Goal: Transaction & Acquisition: Purchase product/service

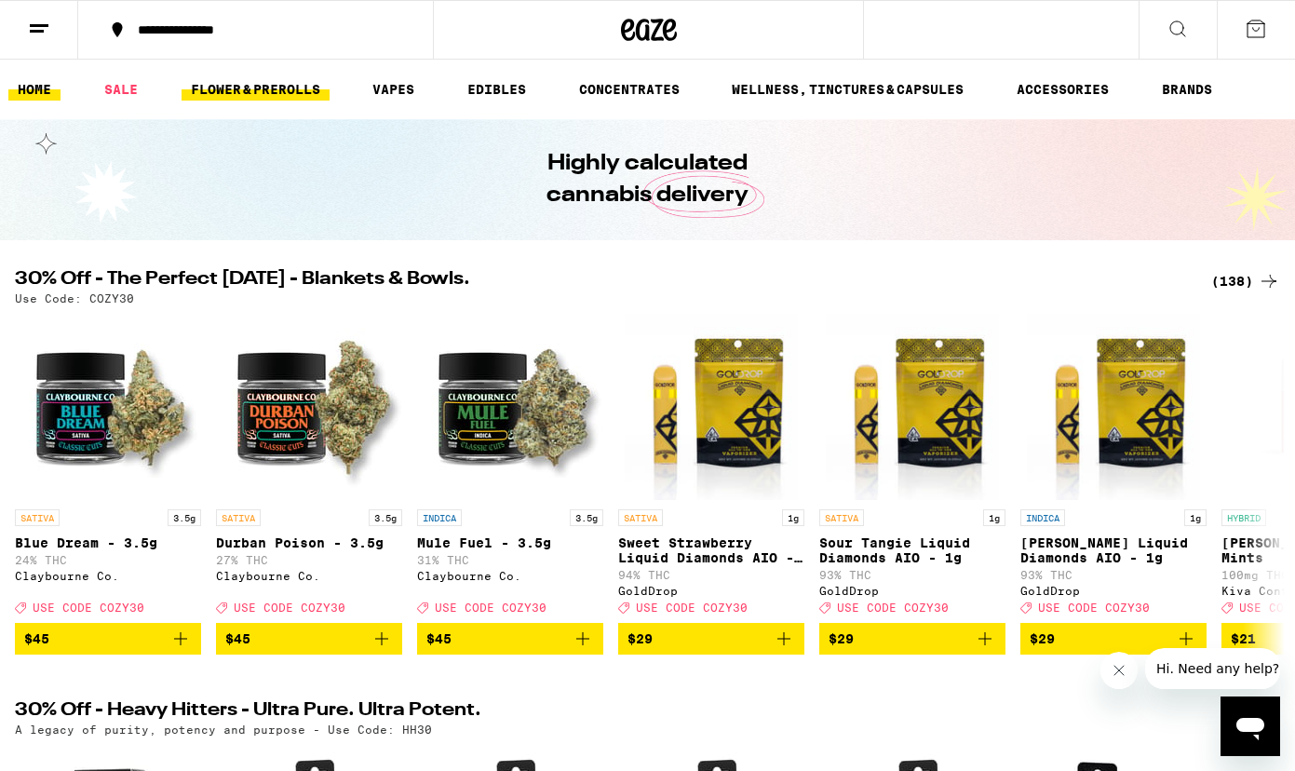
click at [239, 83] on link "FLOWER & PREROLLS" at bounding box center [256, 89] width 148 height 22
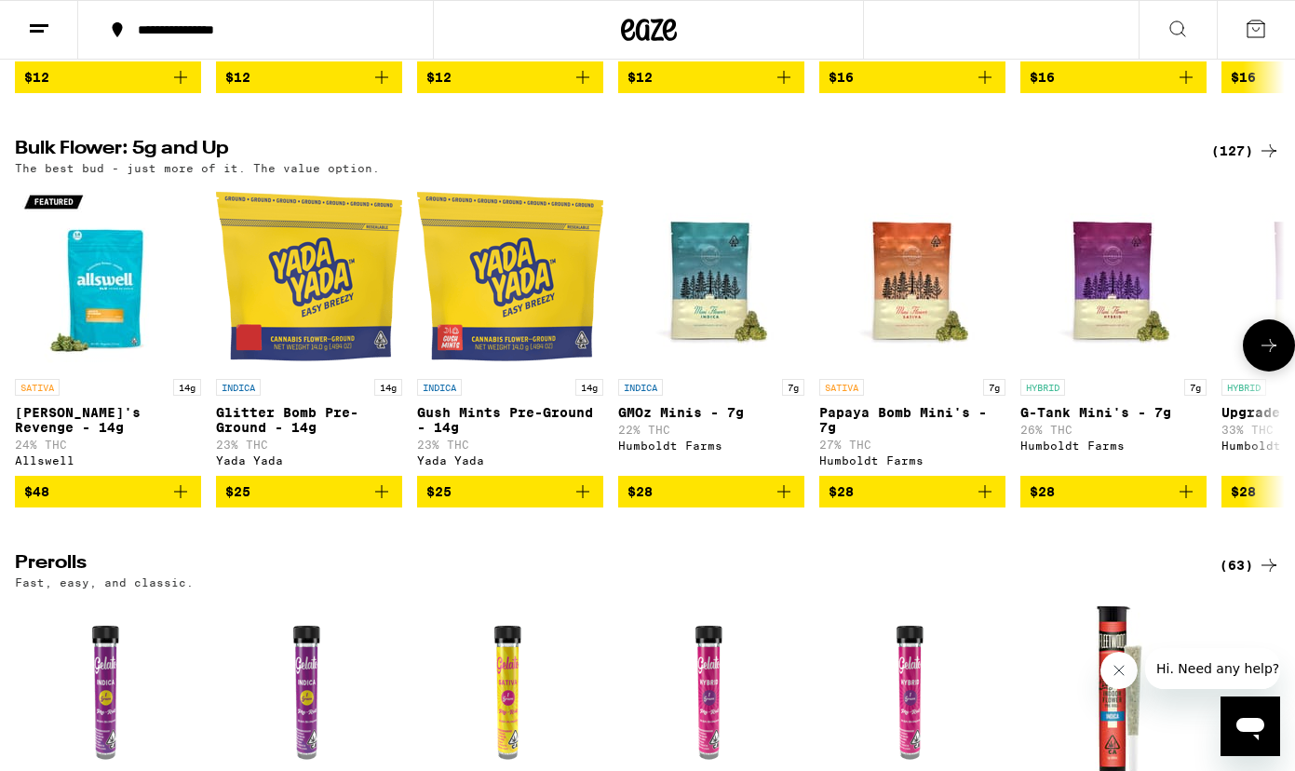
scroll to position [440, 0]
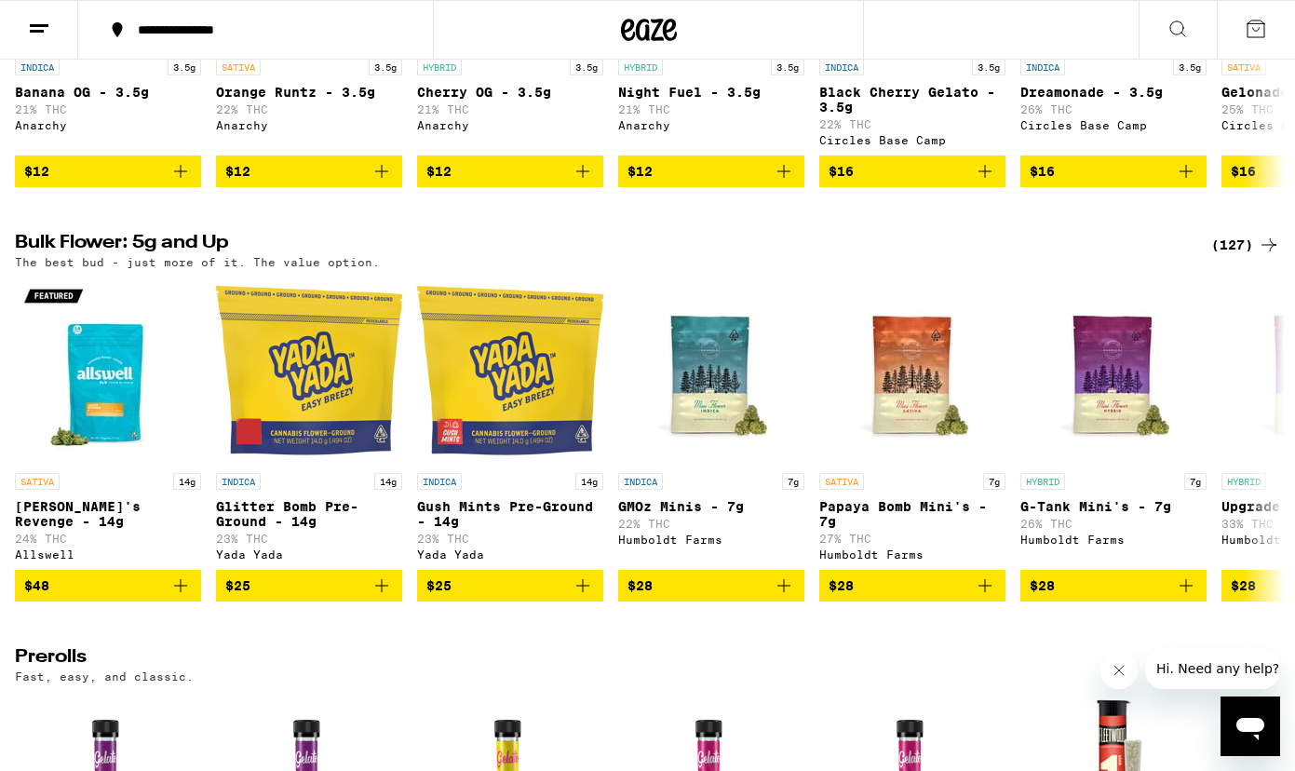
click at [1239, 250] on div "(127)" at bounding box center [1245, 245] width 69 height 22
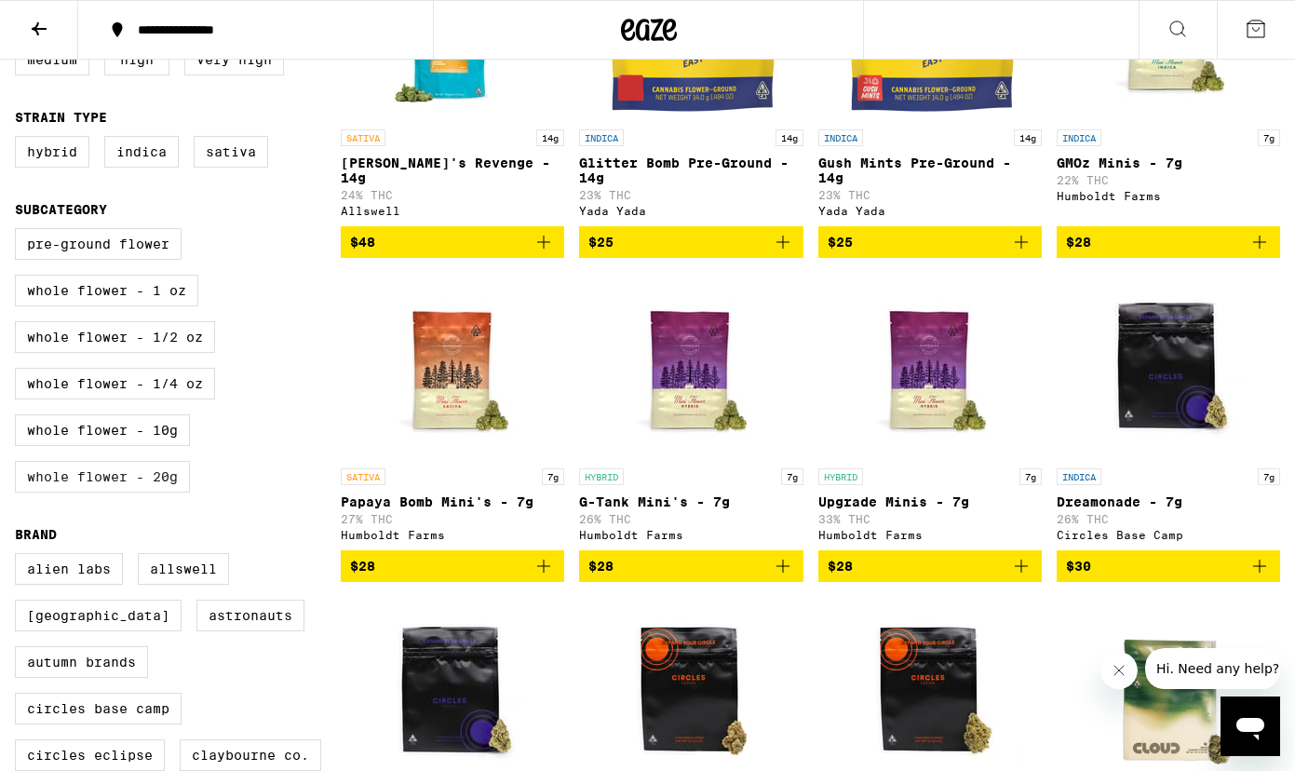
scroll to position [336, 0]
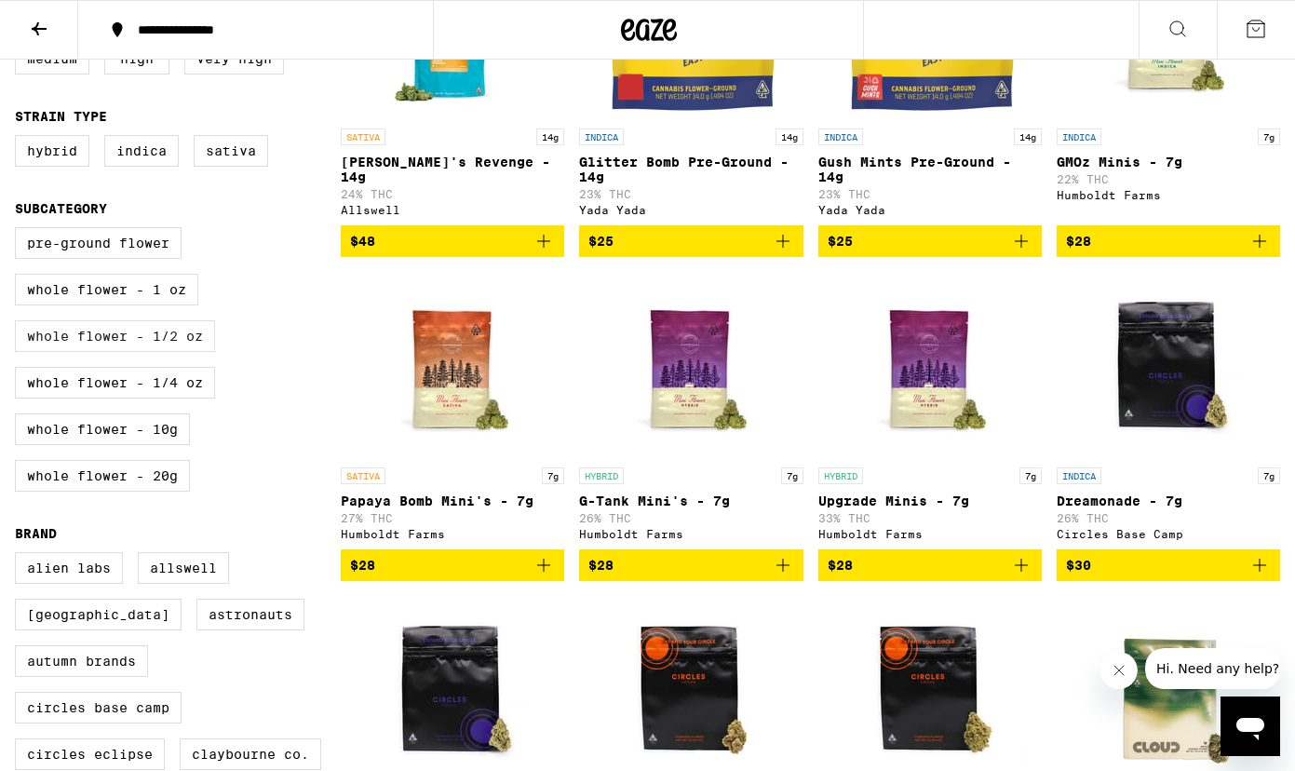
click at [170, 352] on label "Whole Flower - 1/2 oz" at bounding box center [115, 336] width 200 height 32
click at [20, 231] on input "Whole Flower - 1/2 oz" at bounding box center [19, 230] width 1 height 1
checkbox input "true"
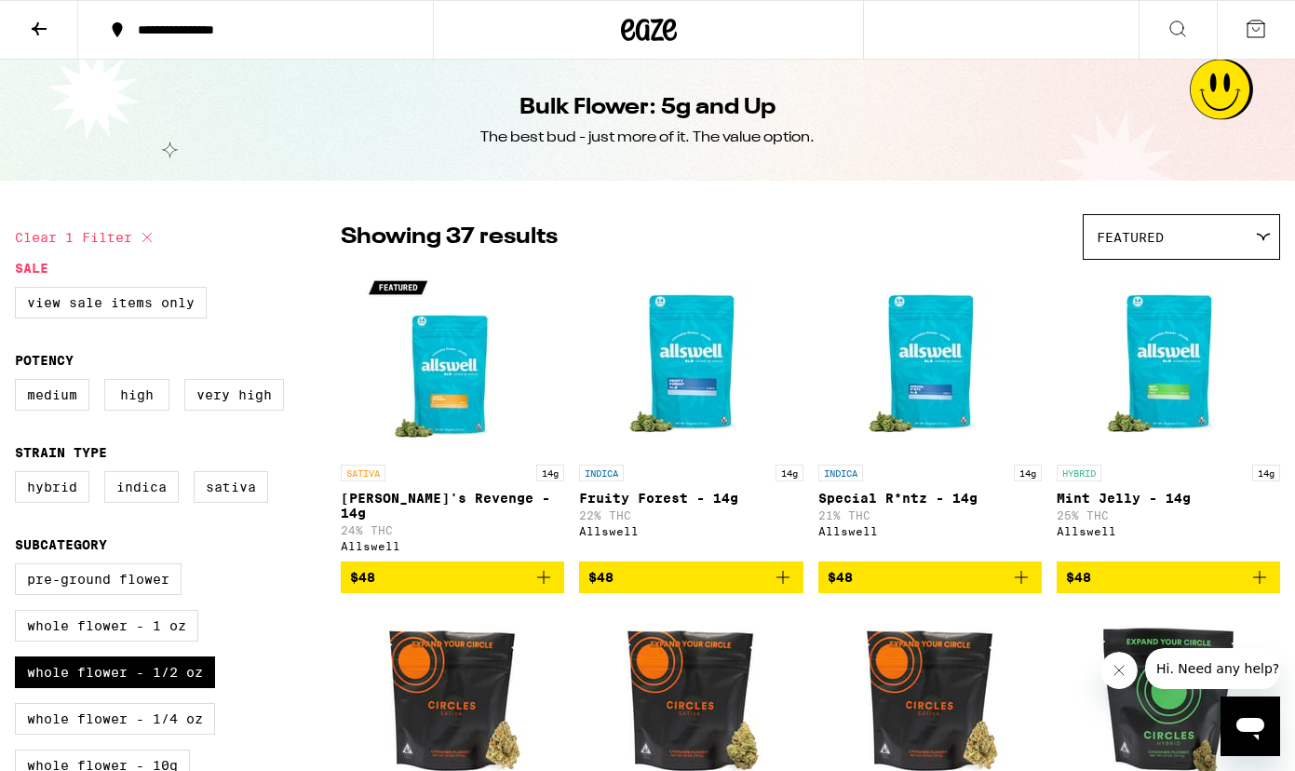
click at [1113, 235] on span "Featured" at bounding box center [1130, 237] width 67 height 15
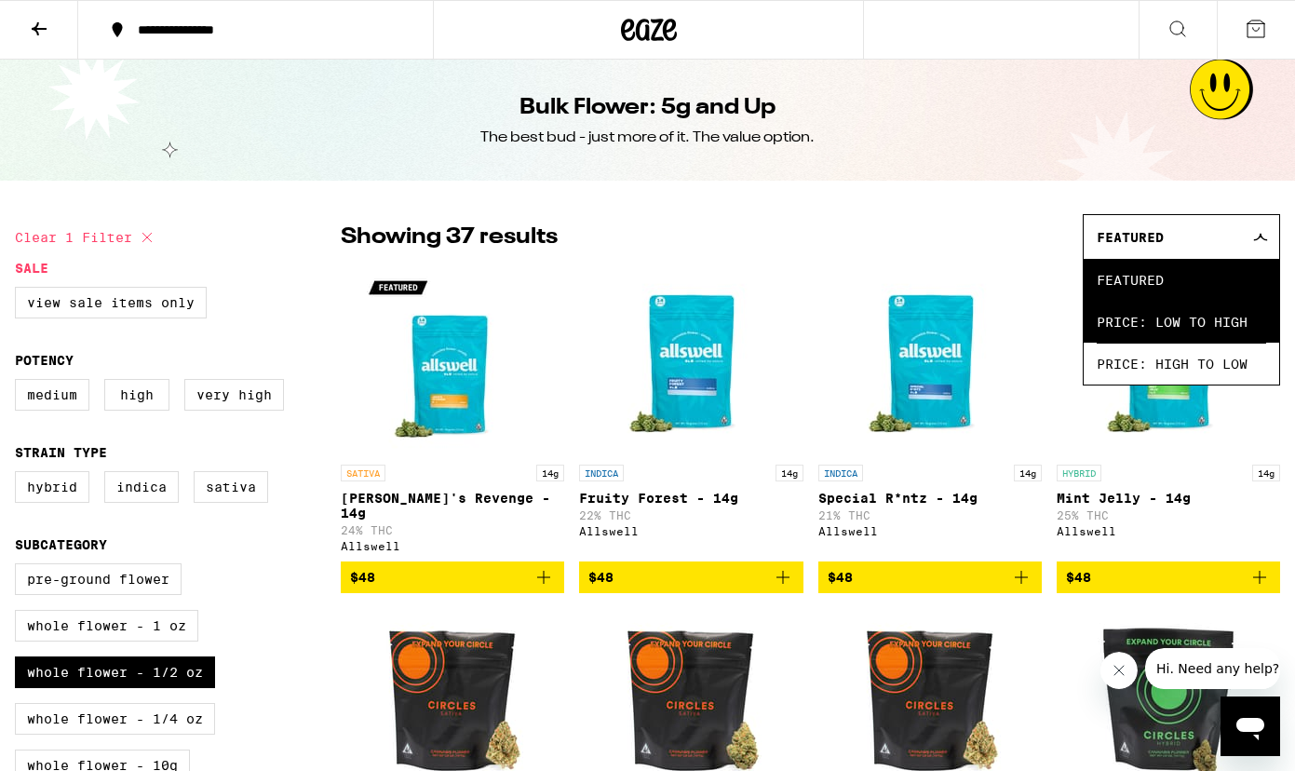
click at [1140, 314] on span "Price: Low to High" at bounding box center [1181, 322] width 169 height 42
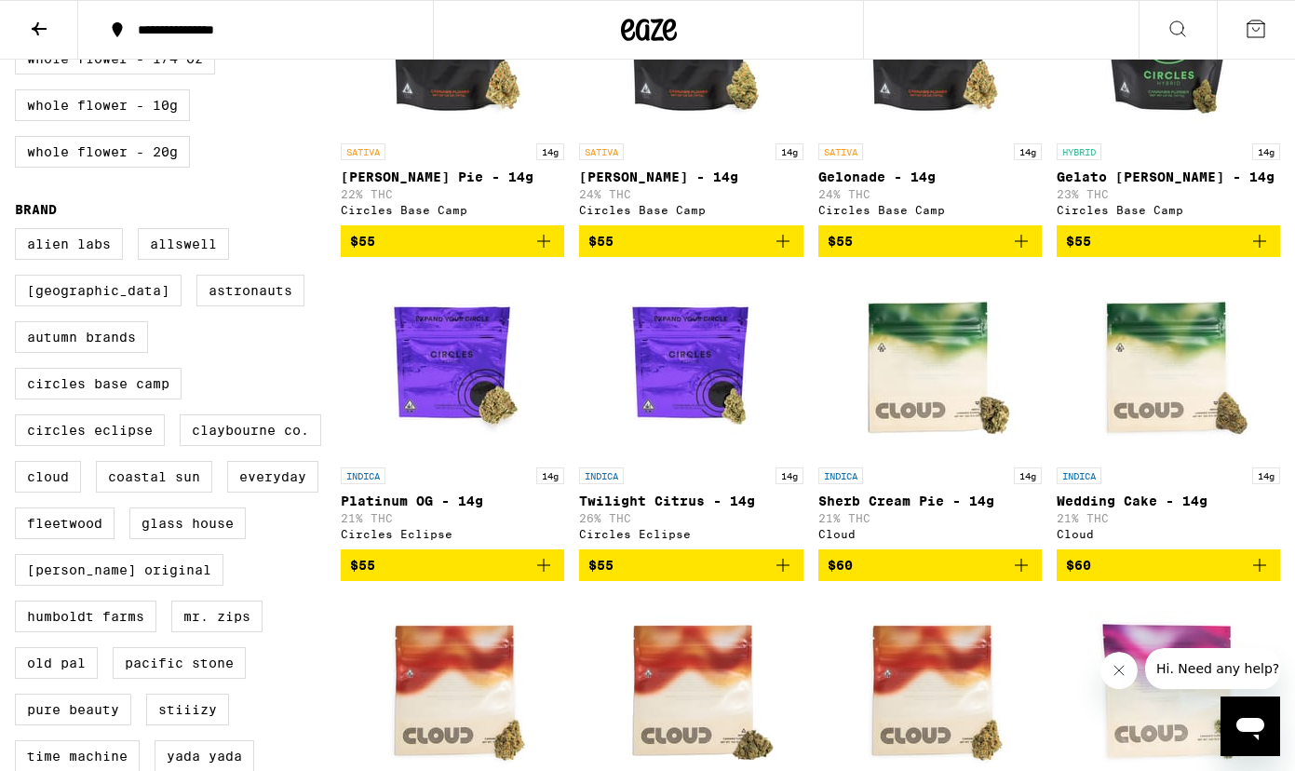
scroll to position [665, 0]
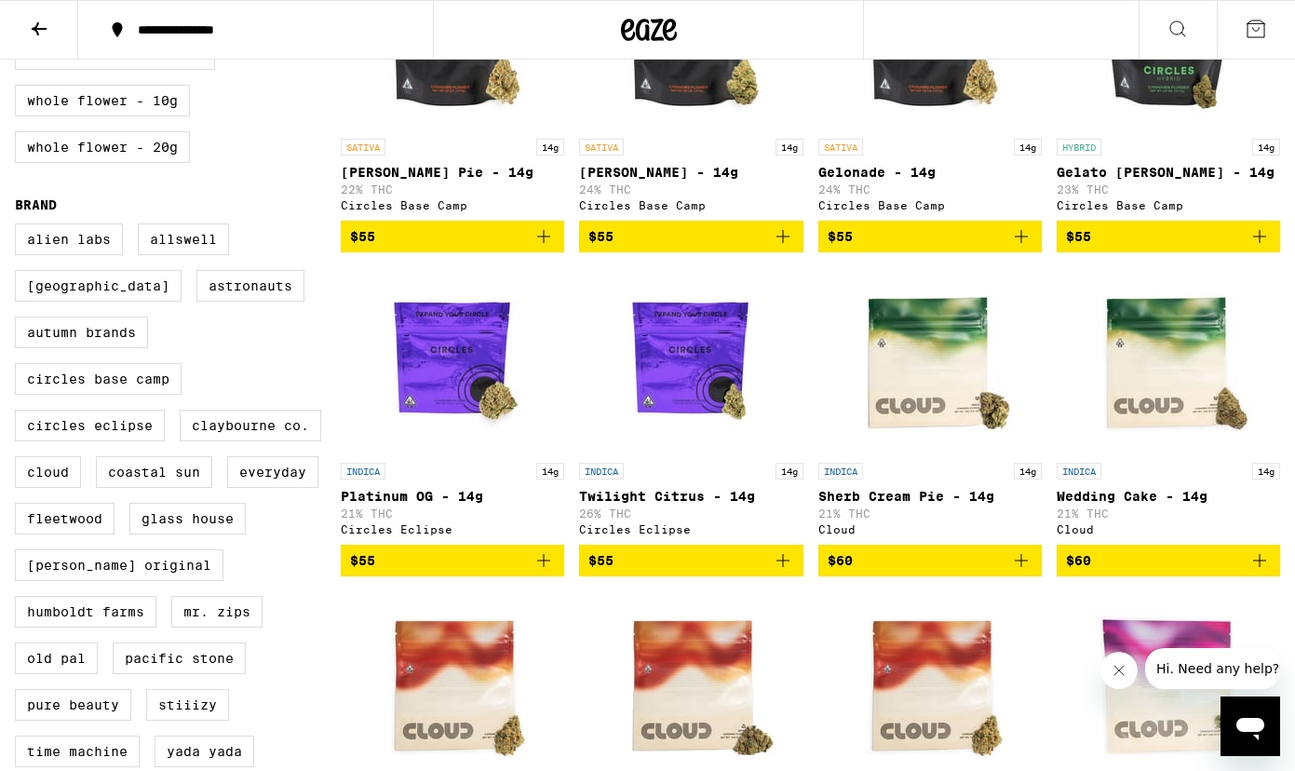
click at [552, 572] on icon "Add to bag" at bounding box center [544, 560] width 22 height 22
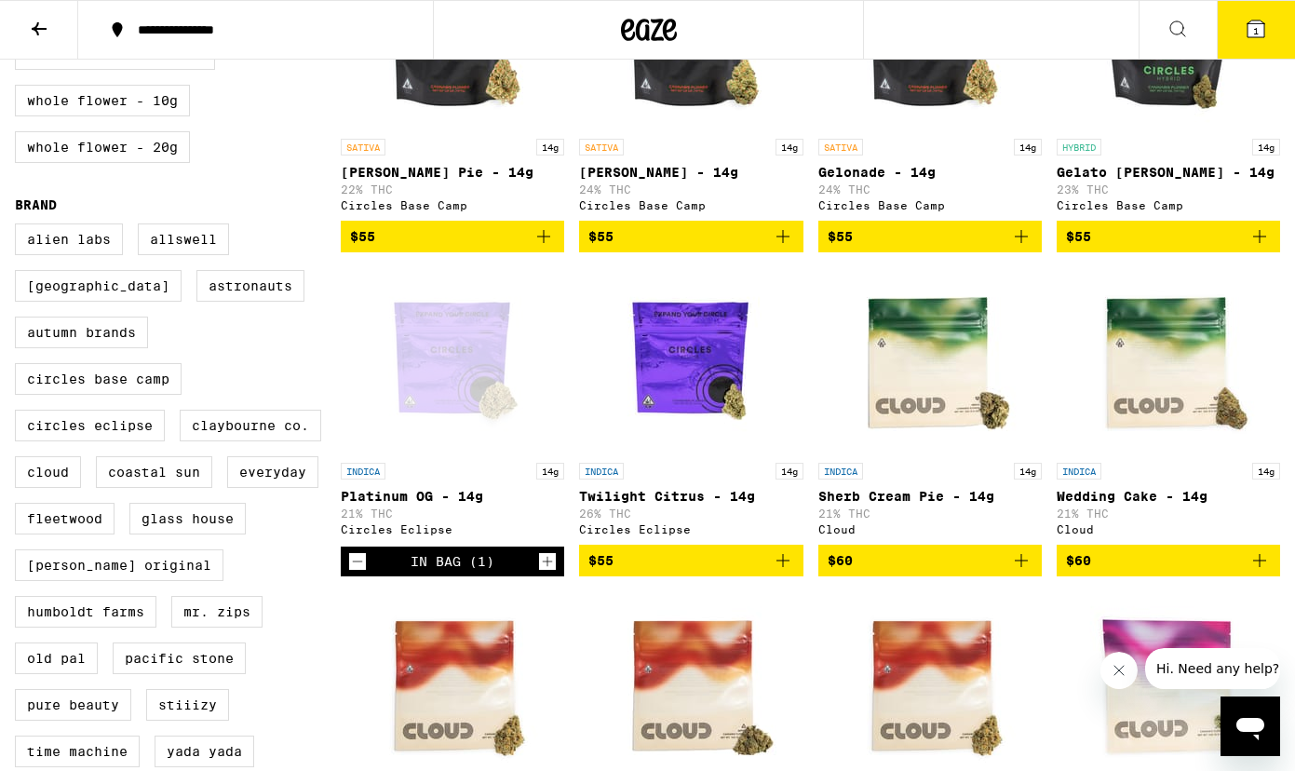
click at [359, 573] on icon "Decrement" at bounding box center [357, 561] width 17 height 22
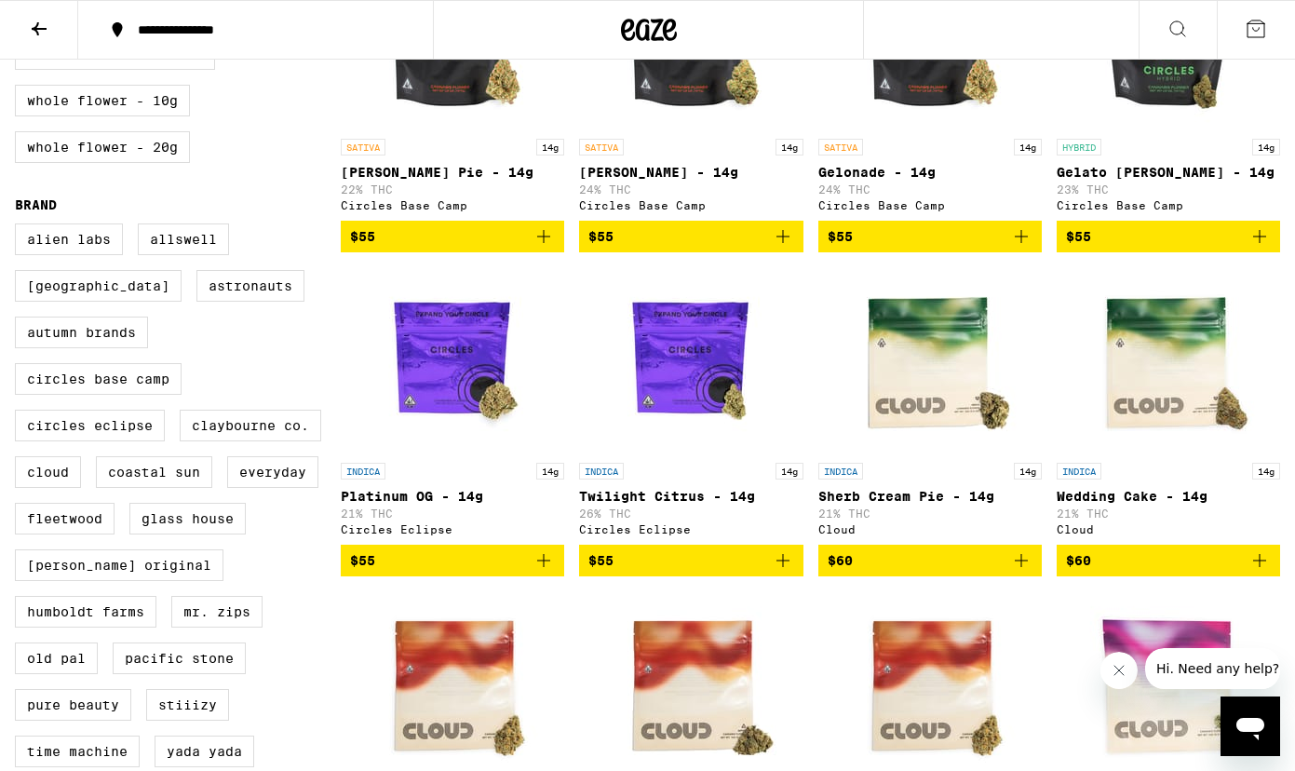
click at [359, 568] on span "$55" at bounding box center [362, 560] width 25 height 15
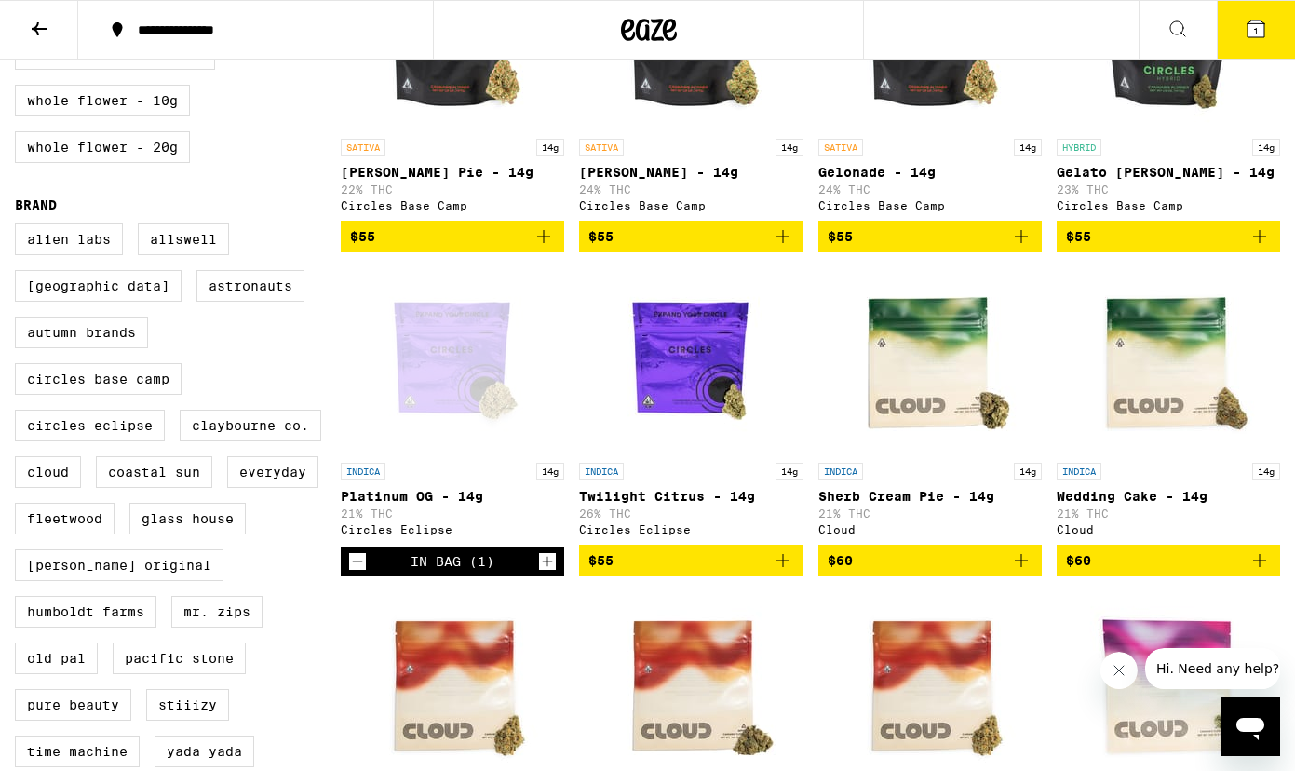
click at [546, 573] on icon "Increment" at bounding box center [547, 561] width 17 height 22
click at [1265, 32] on icon at bounding box center [1256, 28] width 17 height 17
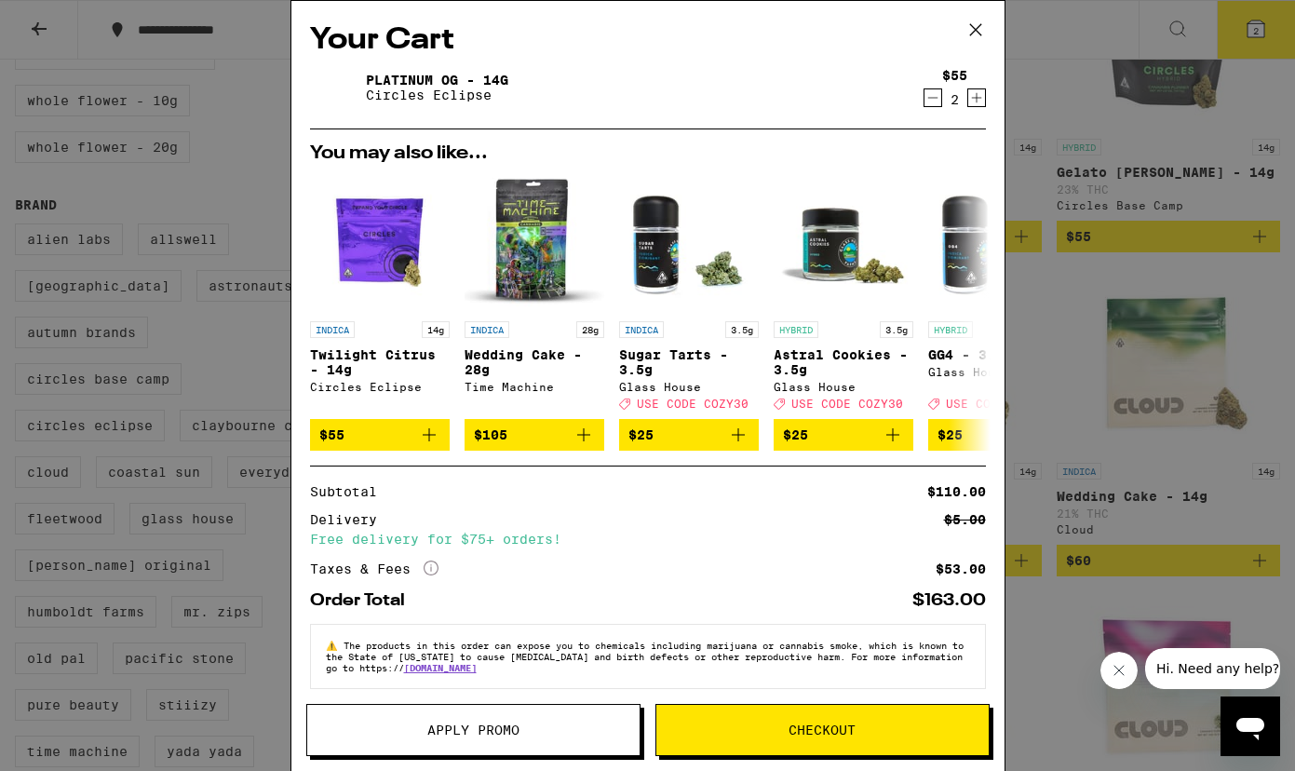
click at [983, 25] on icon at bounding box center [976, 30] width 28 height 28
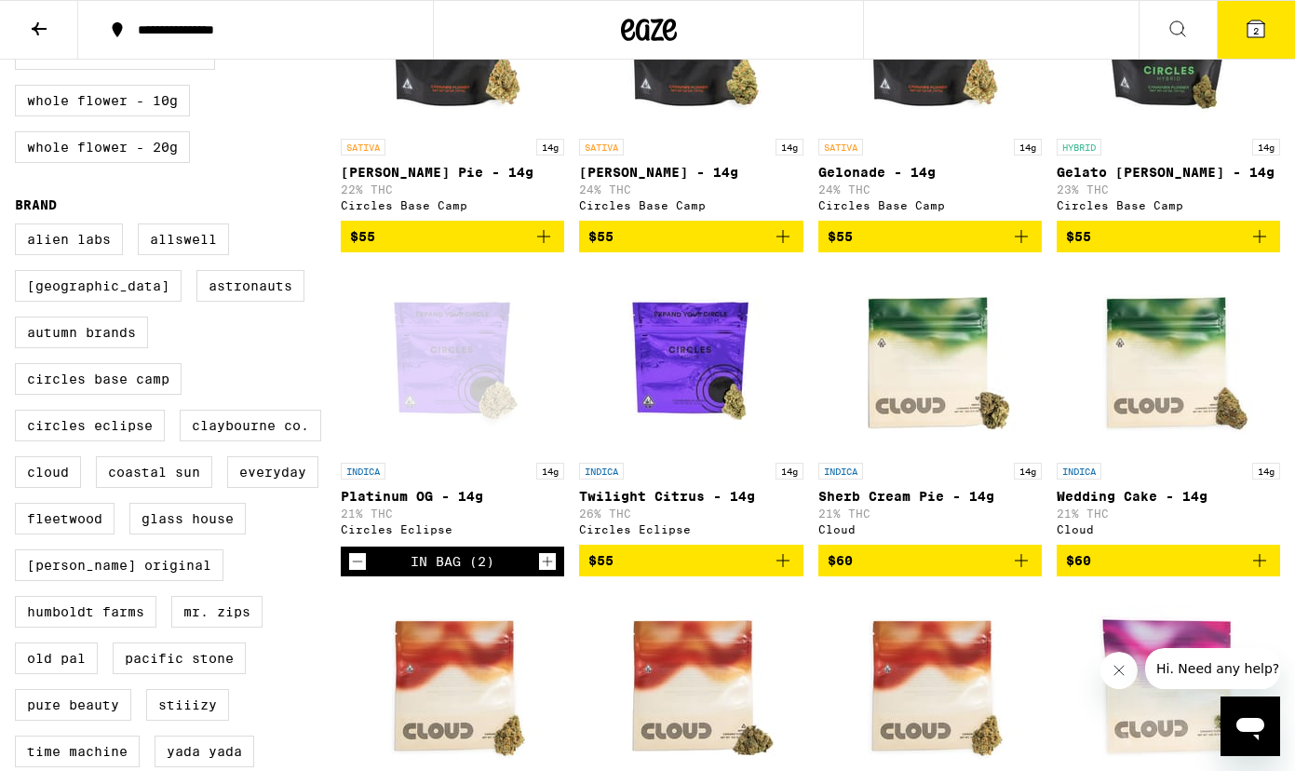
click at [1256, 26] on span "2" at bounding box center [1256, 30] width 6 height 11
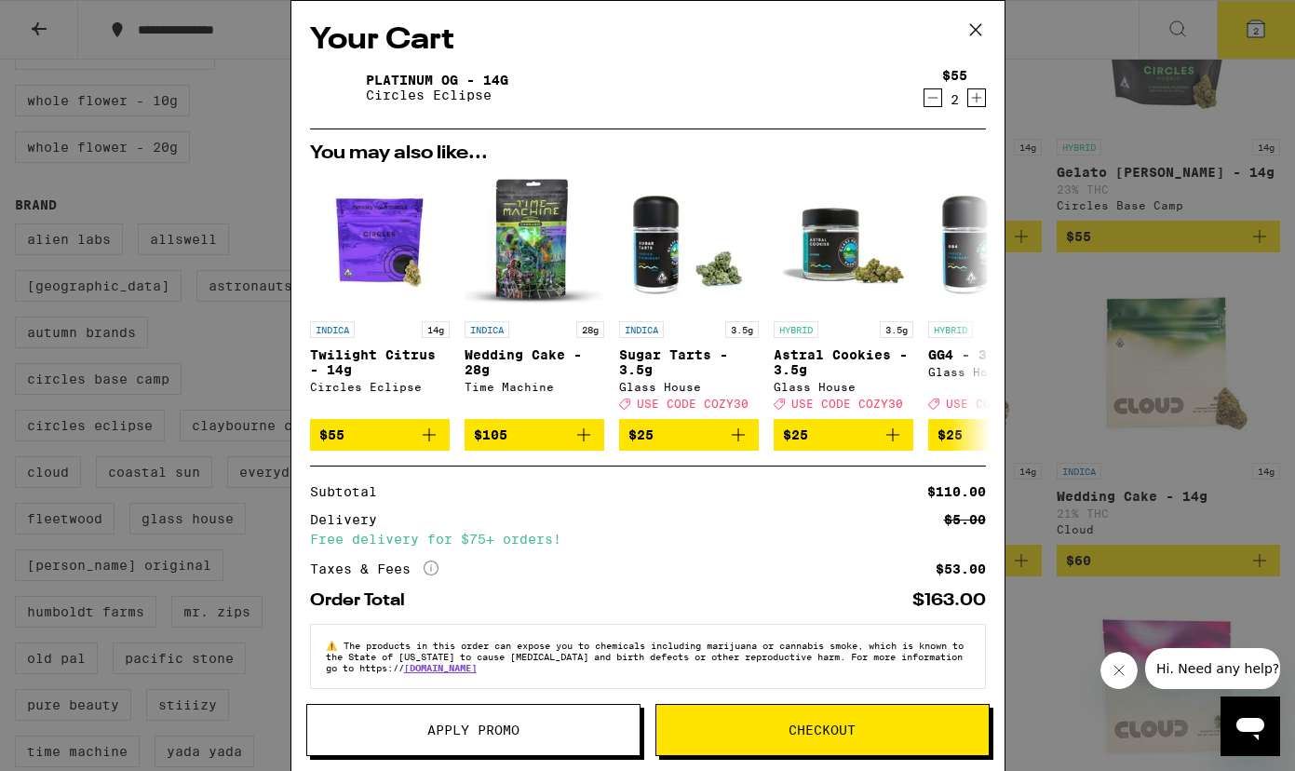
click at [805, 739] on button "Checkout" at bounding box center [823, 730] width 334 height 52
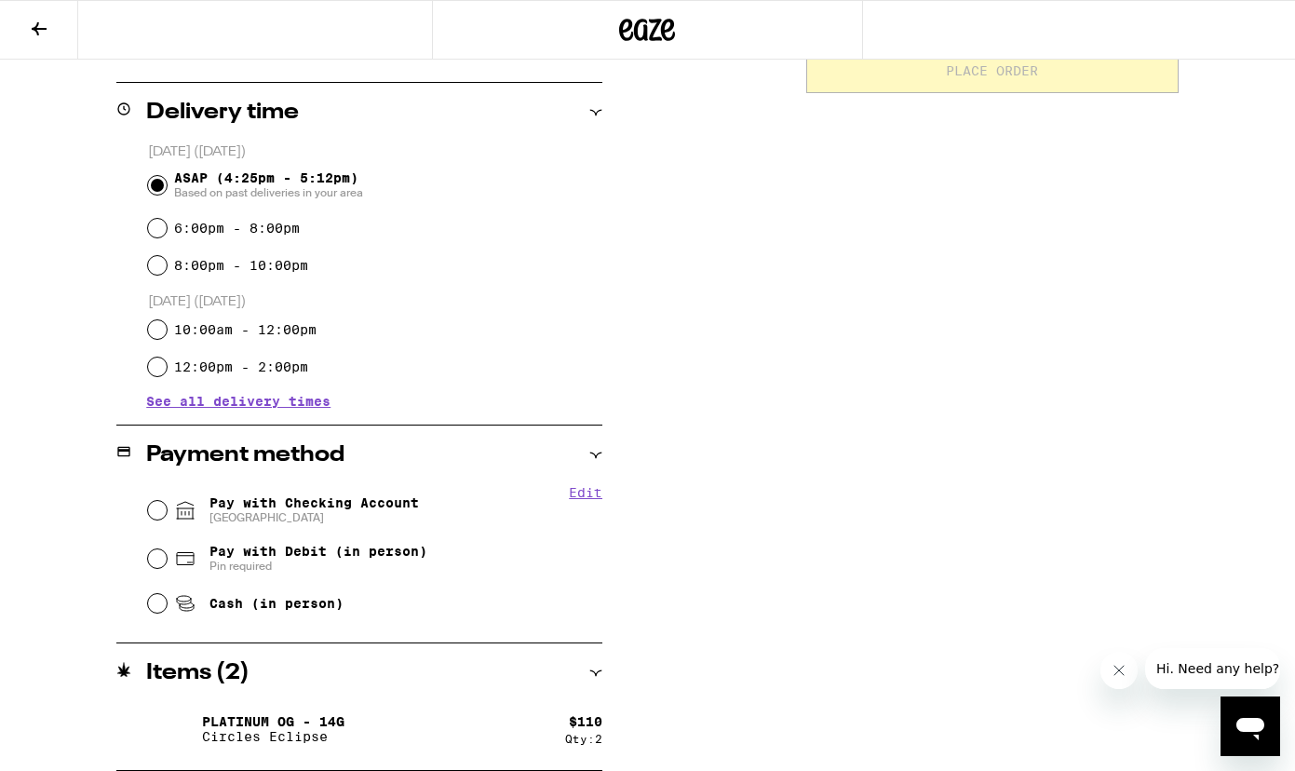
scroll to position [436, 0]
click at [354, 511] on span "Pay with Checking Account CHASE COLLEGE" at bounding box center [315, 510] width 210 height 30
click at [167, 511] on input "Pay with Checking Account CHASE COLLEGE" at bounding box center [157, 510] width 19 height 19
radio input "true"
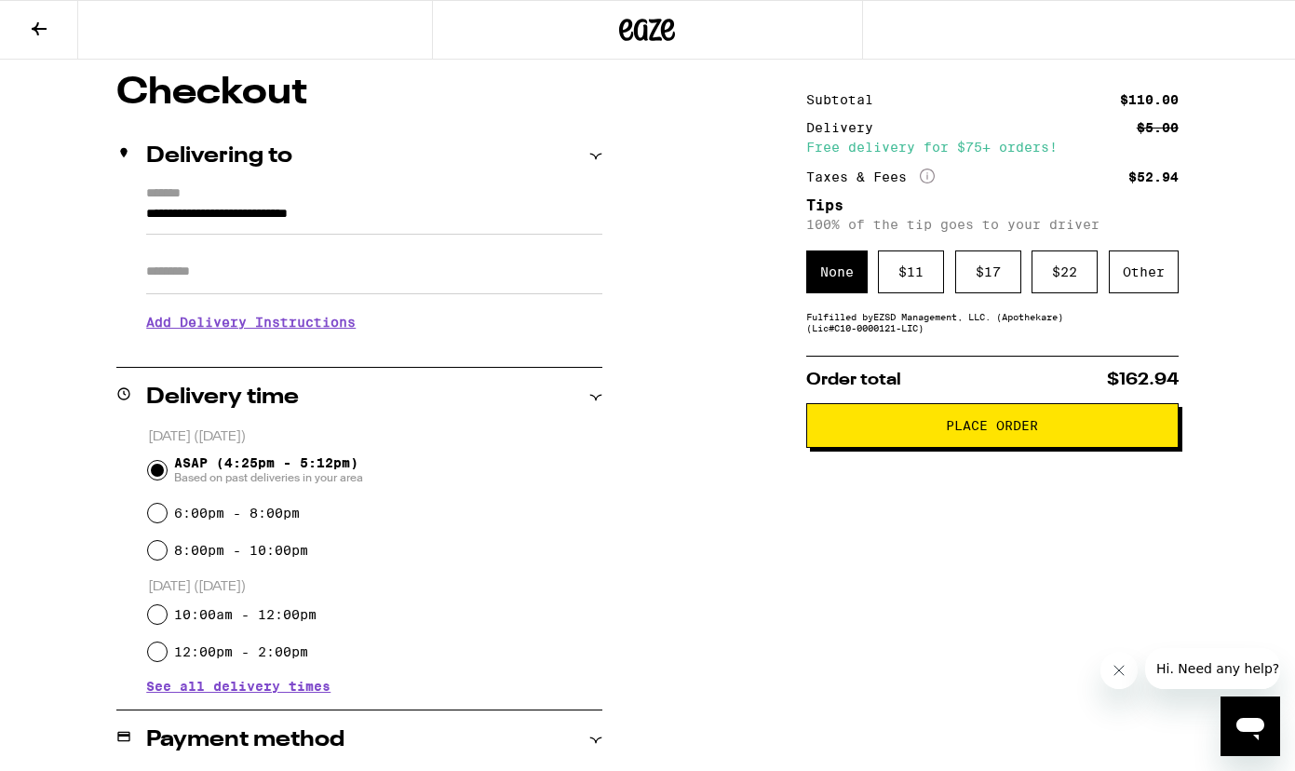
scroll to position [98, 0]
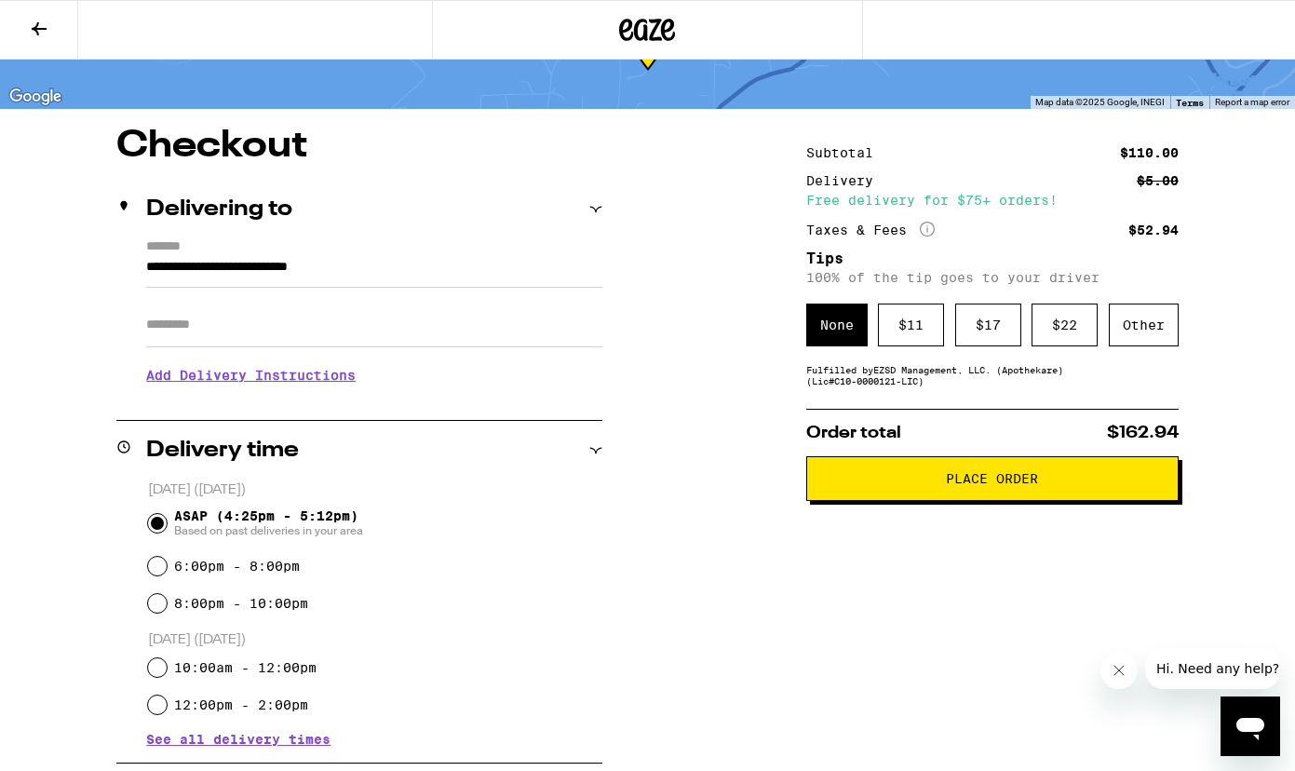
click at [1013, 406] on div "Subtotal $110.00 Delivery $5.00 Free delivery for $75+ orders! Taxes & Fees Mor…" at bounding box center [992, 648] width 372 height 1041
click at [1130, 334] on div "Other" at bounding box center [1144, 325] width 70 height 43
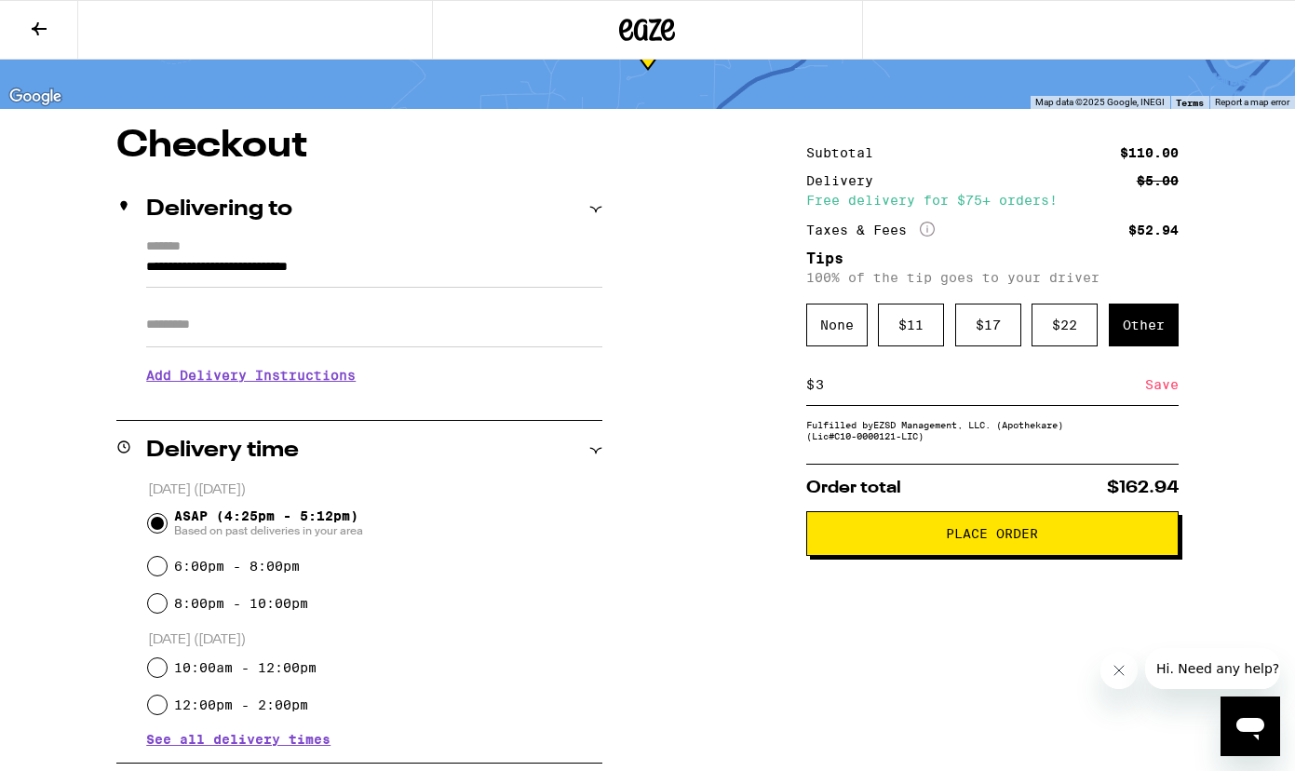
type input "3"
click at [1156, 394] on div "Save" at bounding box center [1162, 384] width 34 height 41
